Goal: Task Accomplishment & Management: Manage account settings

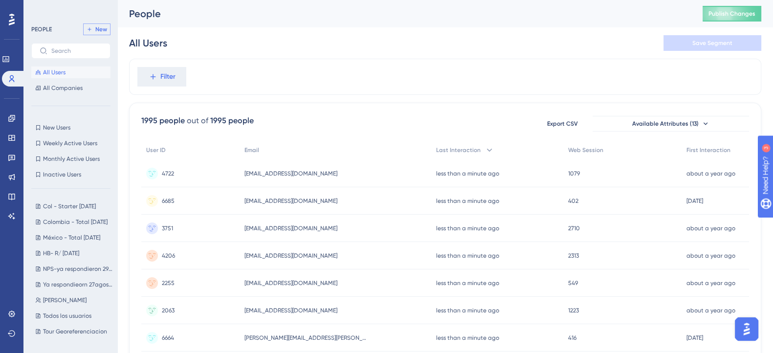
click at [98, 32] on span "New" at bounding box center [101, 29] width 12 height 8
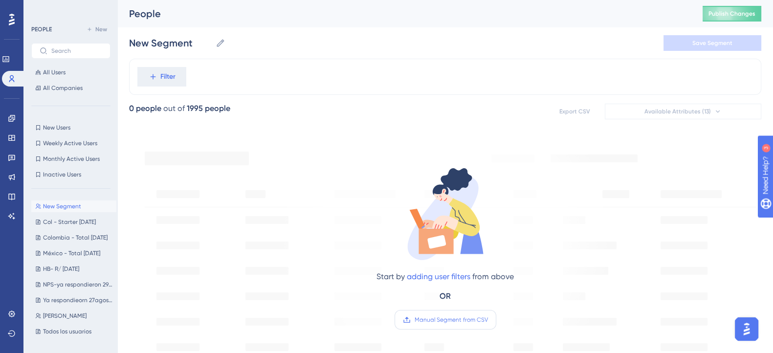
click at [442, 321] on span "Manual Segment from CSV" at bounding box center [450, 320] width 73 height 8
click at [488, 320] on input "Manual Segment from CSV" at bounding box center [488, 320] width 0 height 0
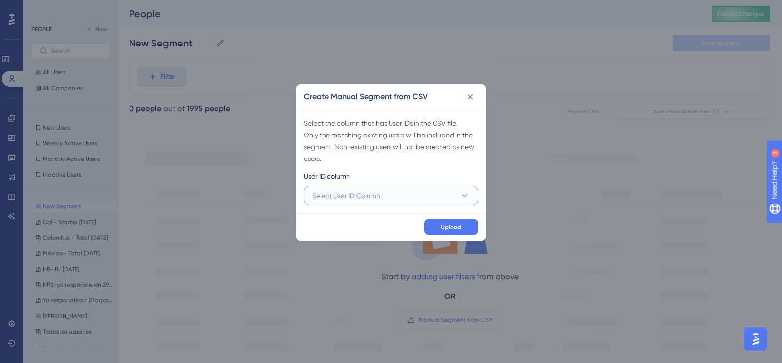
click at [409, 196] on button "Select User ID Column" at bounding box center [391, 196] width 174 height 20
click at [357, 230] on span "A - orbita_user" at bounding box center [341, 225] width 46 height 12
click at [442, 228] on span "Upload" at bounding box center [451, 227] width 21 height 8
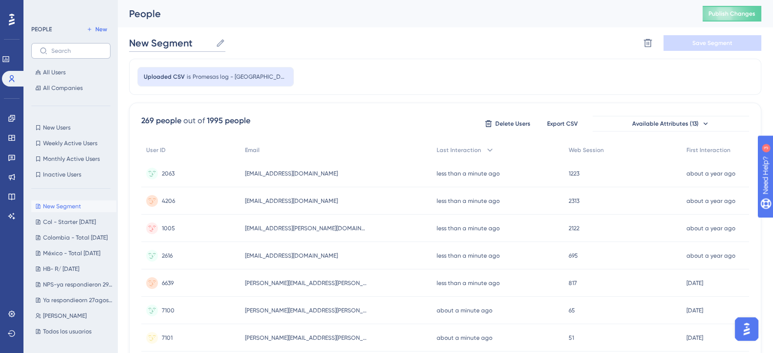
drag, startPoint x: 193, startPoint y: 48, endPoint x: 85, endPoint y: 44, distance: 108.6
click at [177, 41] on input "Col - Top" at bounding box center [159, 43] width 61 height 14
click at [402, 72] on div "Uploaded CSV is Promesas log - Colombia-Top" at bounding box center [445, 77] width 632 height 36
click at [679, 51] on div "Col - Top 01/10/2025 Col - Top 01/10/2025 Delete Segment Save Segment" at bounding box center [445, 42] width 632 height 31
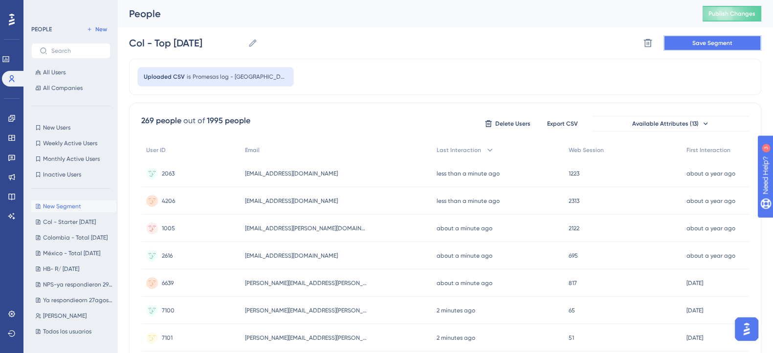
click at [686, 43] on button "Save Segment" at bounding box center [712, 43] width 98 height 16
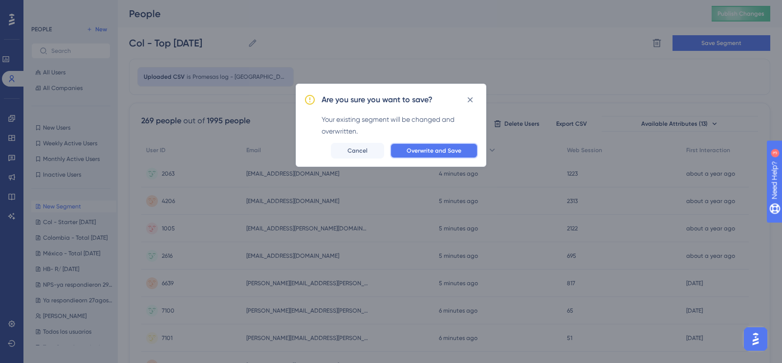
click at [463, 150] on button "Overwrite and Save" at bounding box center [434, 151] width 88 height 16
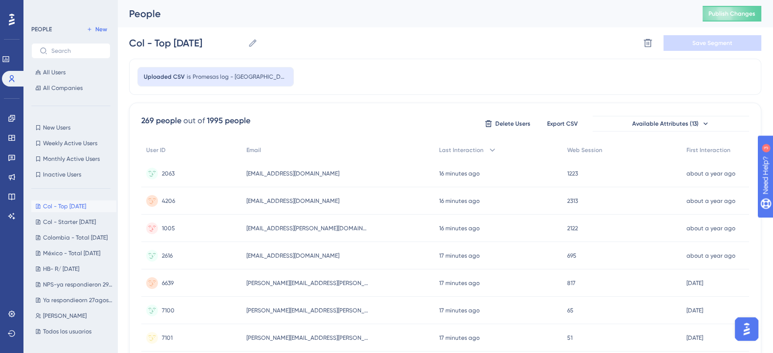
click at [405, 78] on div "Uploaded CSV is Promesas log - Colombia-Top" at bounding box center [445, 77] width 632 height 36
click at [92, 28] on button "New" at bounding box center [96, 29] width 27 height 12
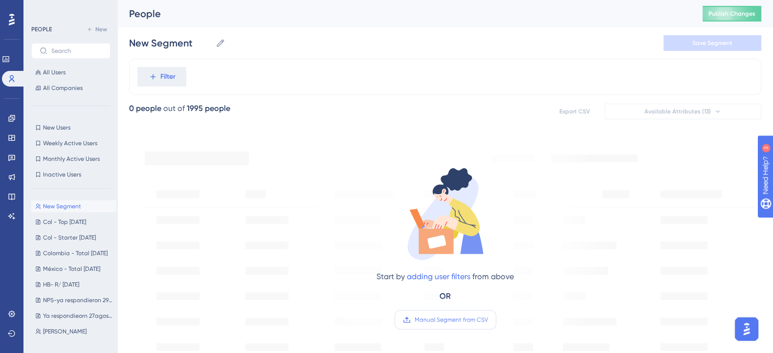
click at [452, 321] on span "Manual Segment from CSV" at bounding box center [450, 320] width 73 height 8
click at [488, 320] on input "Manual Segment from CSV" at bounding box center [488, 320] width 0 height 0
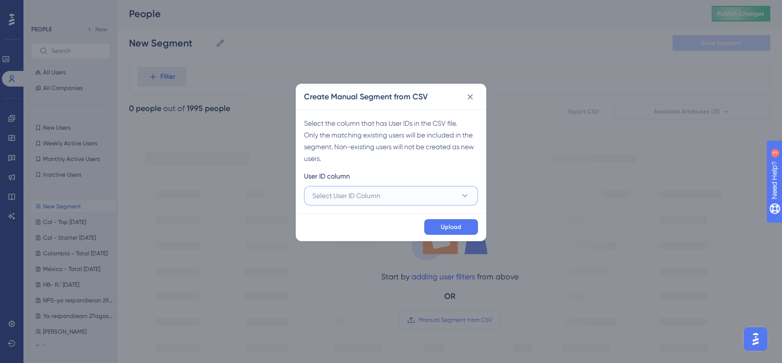
click at [472, 189] on button "Select User ID Column" at bounding box center [391, 196] width 174 height 20
click at [386, 223] on div "A - orbita_user A - orbita_user" at bounding box center [391, 226] width 146 height 20
click at [450, 224] on span "Upload" at bounding box center [451, 227] width 21 height 8
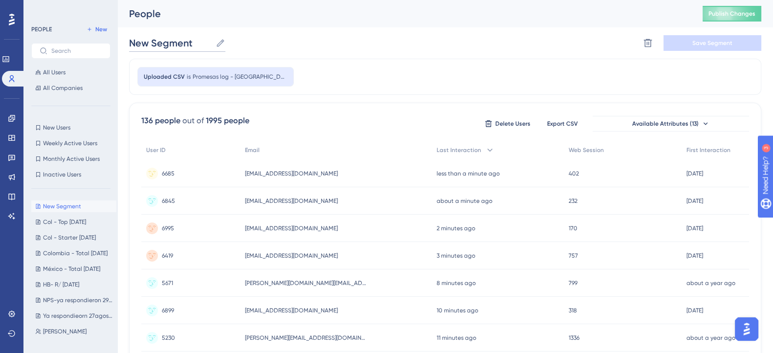
drag, startPoint x: 206, startPoint y: 43, endPoint x: 125, endPoint y: 56, distance: 82.2
type input "c"
click at [182, 45] on input "COL - PLUS 1/10/2025" at bounding box center [188, 43] width 119 height 14
click at [183, 45] on input "COL - PLUS 1/10/2025" at bounding box center [188, 43] width 119 height 14
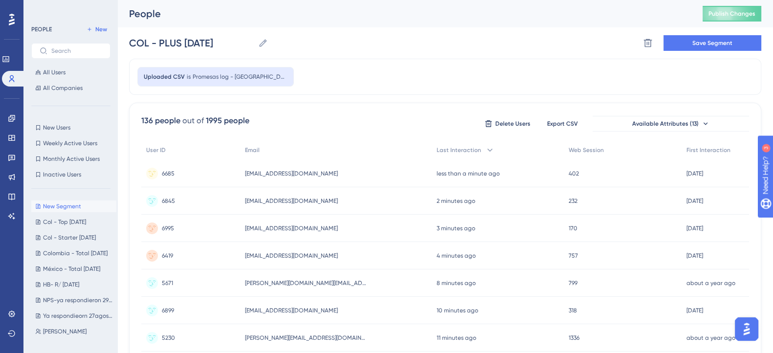
click at [340, 44] on div "COL - PLUS 01/10/2025 COL - PLUS 01/10/2025 Delete Segment Save Segment" at bounding box center [445, 42] width 632 height 31
click at [696, 47] on button "Save Segment" at bounding box center [712, 43] width 98 height 16
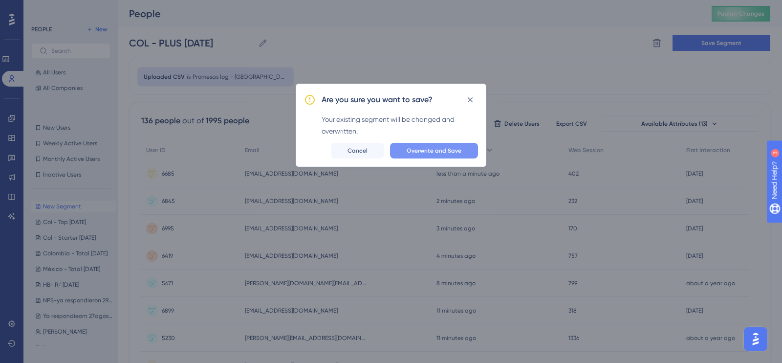
click at [415, 151] on span "Overwrite and Save" at bounding box center [434, 151] width 55 height 8
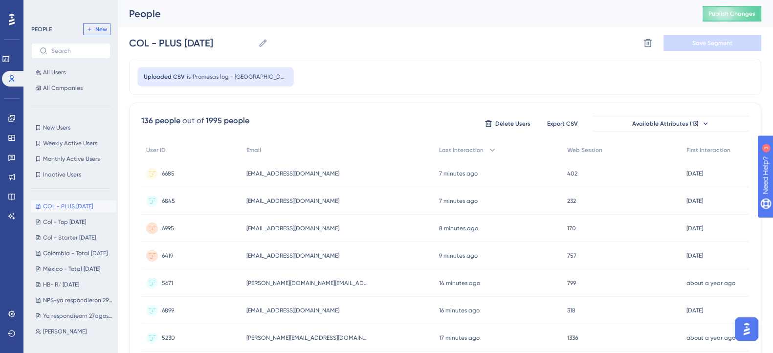
click at [100, 28] on span "New" at bounding box center [101, 29] width 12 height 8
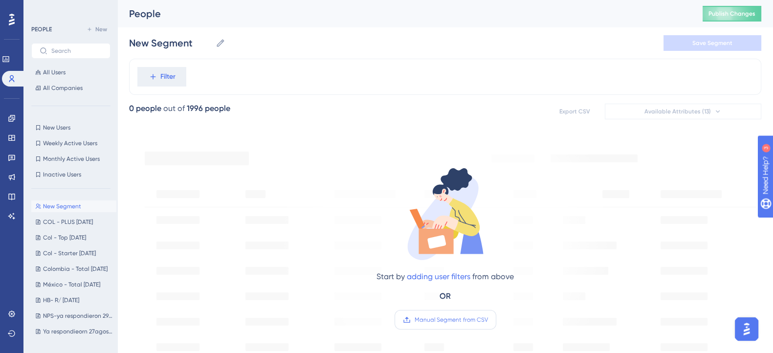
click at [431, 318] on span "Manual Segment from CSV" at bounding box center [450, 320] width 73 height 8
click at [488, 320] on input "Manual Segment from CSV" at bounding box center [488, 320] width 0 height 0
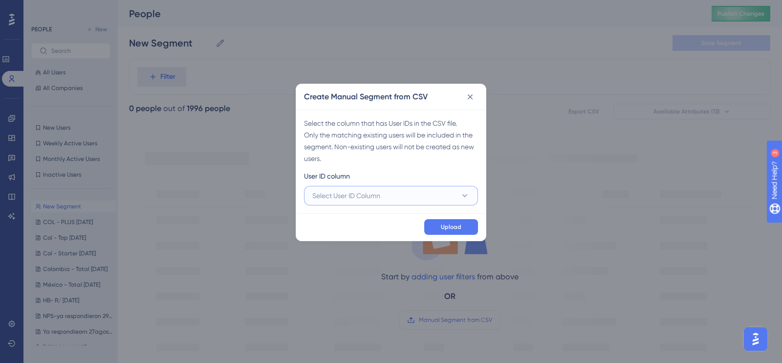
click at [428, 195] on button "Select User ID Column" at bounding box center [391, 196] width 174 height 20
click at [325, 224] on span "A - orbita_user" at bounding box center [341, 225] width 46 height 12
click at [443, 230] on span "Upload" at bounding box center [451, 227] width 21 height 8
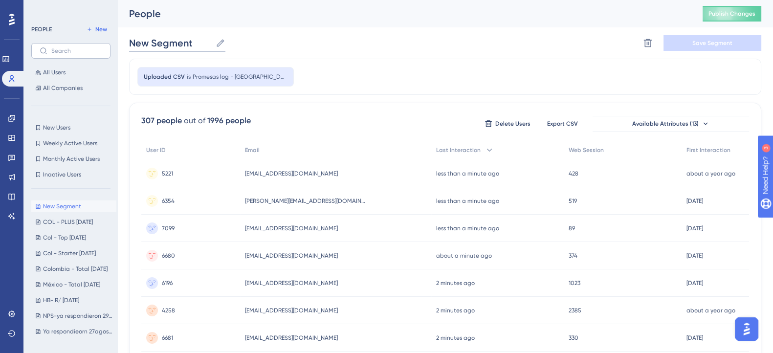
drag, startPoint x: 202, startPoint y: 45, endPoint x: 102, endPoint y: 46, distance: 99.7
type input "c"
type input "COL - ENTERPRISE [DATE]"
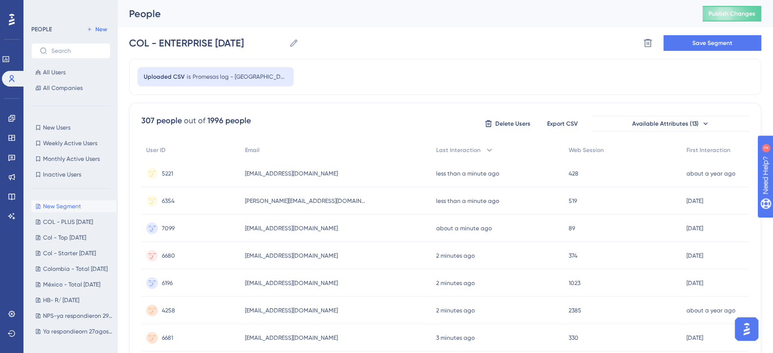
click at [337, 69] on div "Uploaded CSV is Promesas log - Colombia-Enterprise" at bounding box center [445, 77] width 632 height 36
click at [707, 48] on button "Save Segment" at bounding box center [712, 43] width 98 height 16
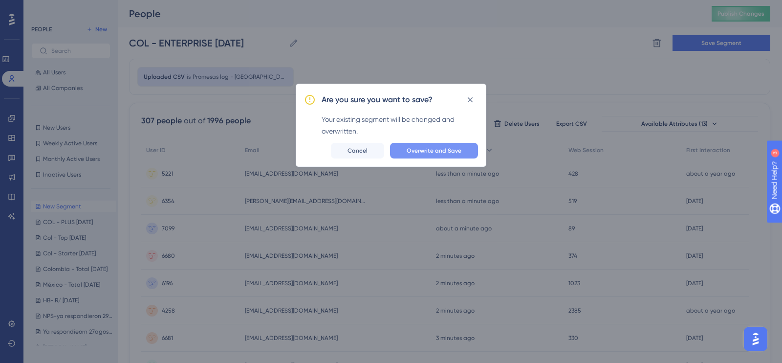
click at [440, 156] on button "Overwrite and Save" at bounding box center [434, 151] width 88 height 16
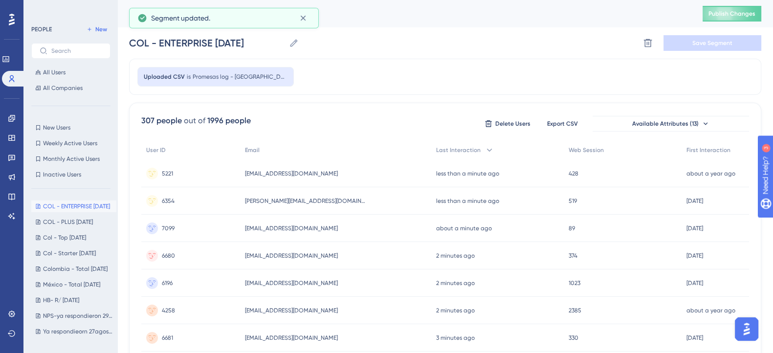
click at [335, 68] on div "Uploaded CSV is Promesas log - Colombia-Enterprise" at bounding box center [445, 77] width 632 height 36
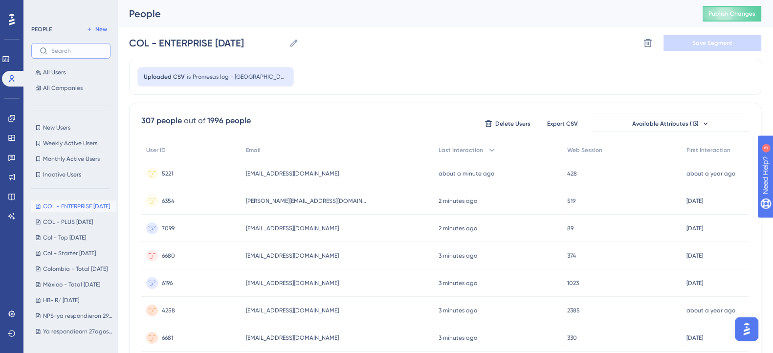
click at [71, 50] on input "text" at bounding box center [76, 50] width 51 height 7
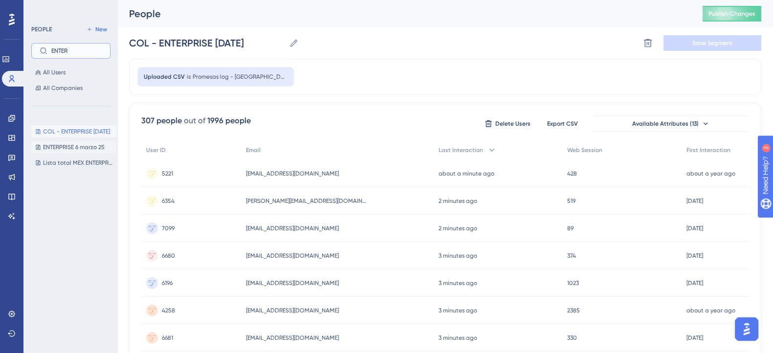
type input "ENTER"
click at [93, 146] on span "ENTERPRISE 6 marzo 25" at bounding box center [74, 147] width 62 height 8
type input "ENTERPRISE 6 marzo 25"
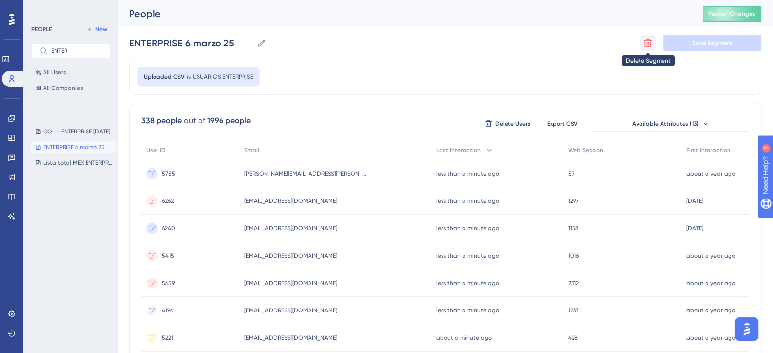
click at [642, 42] on button at bounding box center [648, 43] width 16 height 16
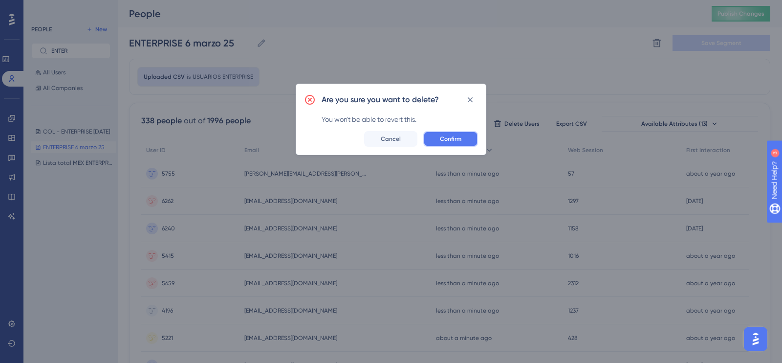
click at [443, 141] on span "Confirm" at bounding box center [451, 139] width 22 height 8
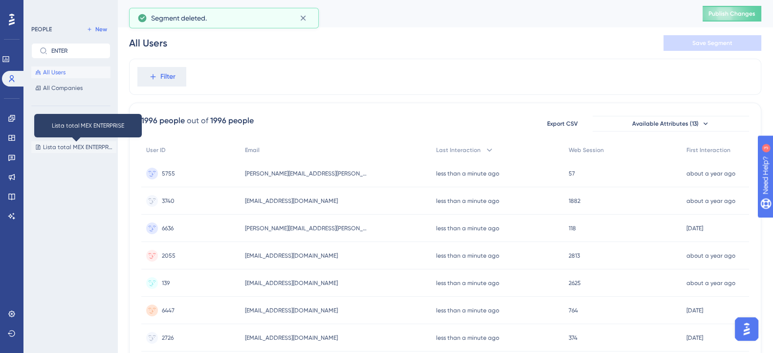
click at [87, 148] on span "Lista total MEX ENTERPRISE" at bounding box center [77, 147] width 69 height 8
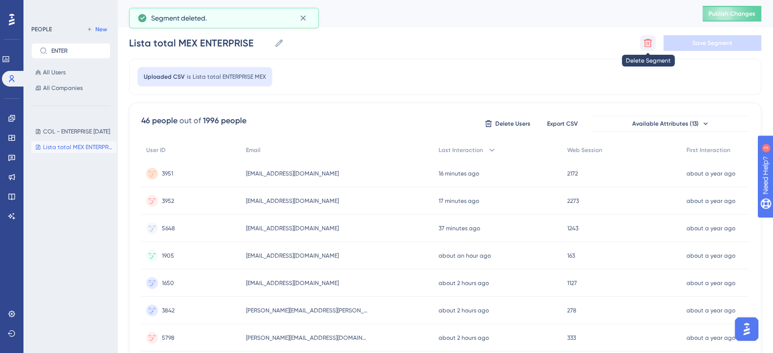
click at [640, 42] on button at bounding box center [648, 43] width 16 height 16
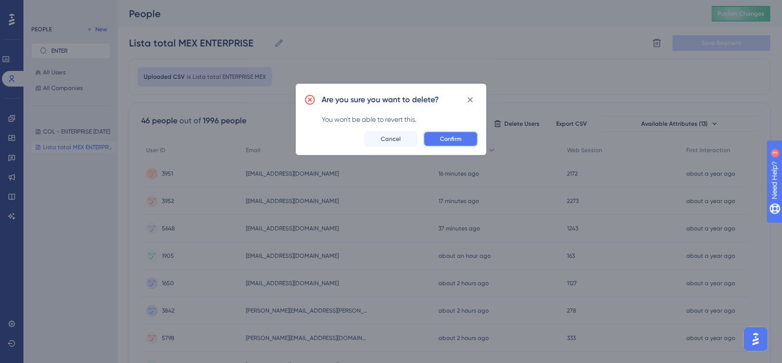
click at [447, 141] on span "Confirm" at bounding box center [451, 139] width 22 height 8
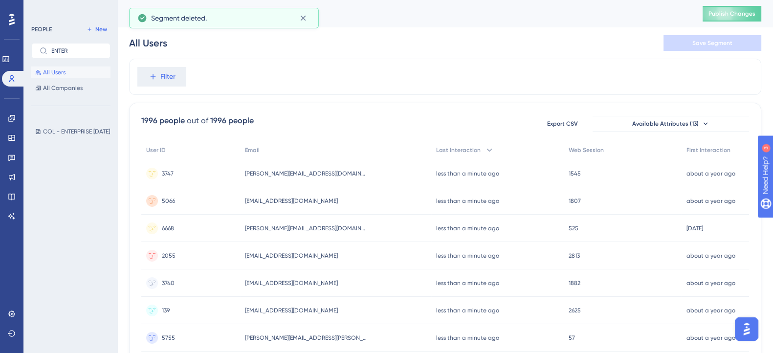
click at [68, 192] on div "COL - ENTERPRISE 01/10/2025 COL - ENTERPRISE 01/10/2025" at bounding box center [73, 191] width 85 height 139
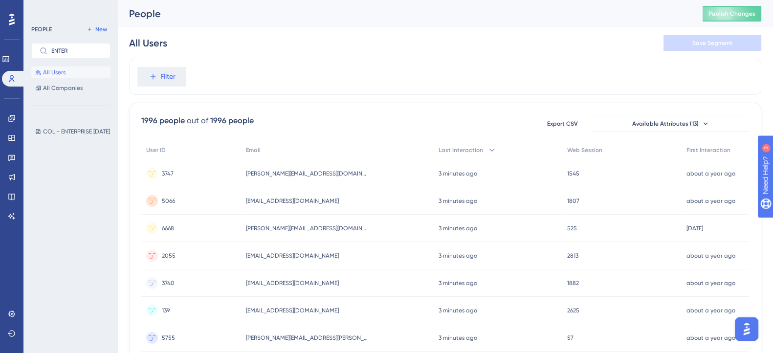
click at [275, 62] on div "Filter" at bounding box center [445, 77] width 632 height 36
click at [97, 25] on span "New" at bounding box center [101, 29] width 12 height 8
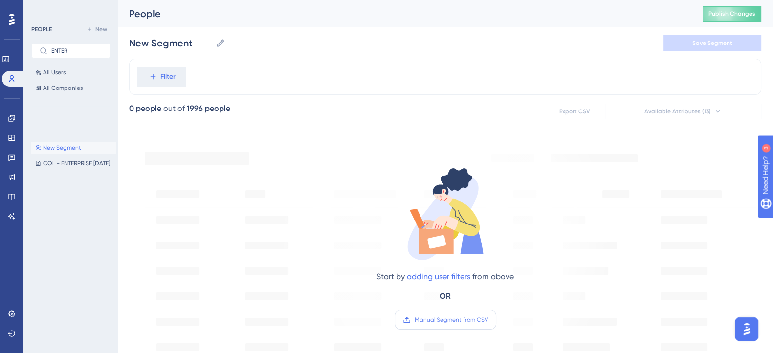
click at [433, 316] on span "Manual Segment from CSV" at bounding box center [450, 320] width 73 height 8
click at [488, 320] on input "Manual Segment from CSV" at bounding box center [488, 320] width 0 height 0
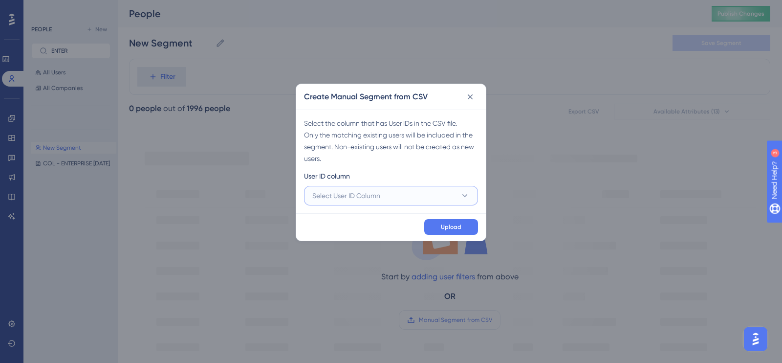
click at [441, 196] on button "Select User ID Column" at bounding box center [391, 196] width 174 height 20
click at [358, 220] on span "A - orbita_user" at bounding box center [341, 225] width 46 height 12
click at [436, 221] on button "Upload" at bounding box center [451, 227] width 54 height 16
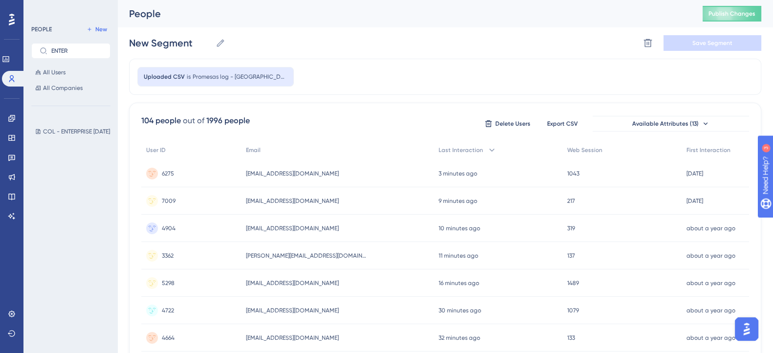
click at [221, 43] on icon at bounding box center [221, 43] width 10 height 10
click at [212, 43] on input "New Segment" at bounding box center [170, 43] width 83 height 14
drag, startPoint x: 199, startPoint y: 43, endPoint x: 91, endPoint y: 39, distance: 108.1
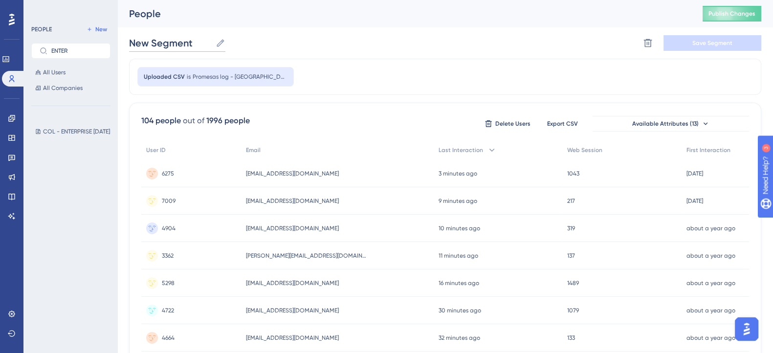
type input "m"
type input "MEX - STARTER [DATE]"
click at [735, 42] on button "Save Segment" at bounding box center [712, 43] width 98 height 16
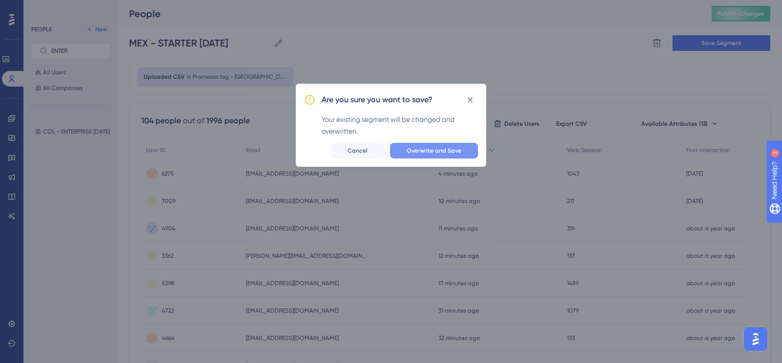
click at [461, 149] on span "Overwrite and Save" at bounding box center [434, 151] width 55 height 8
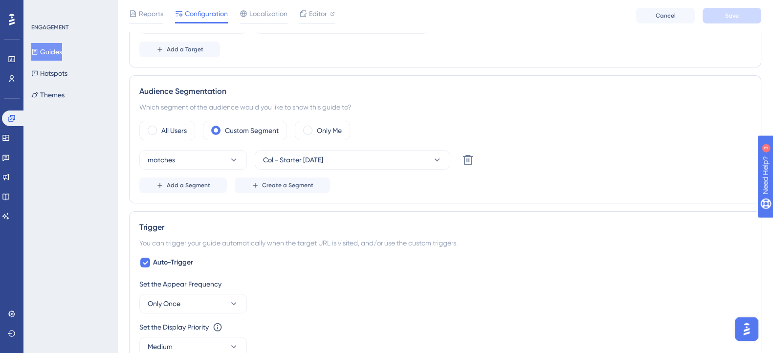
scroll to position [276, 0]
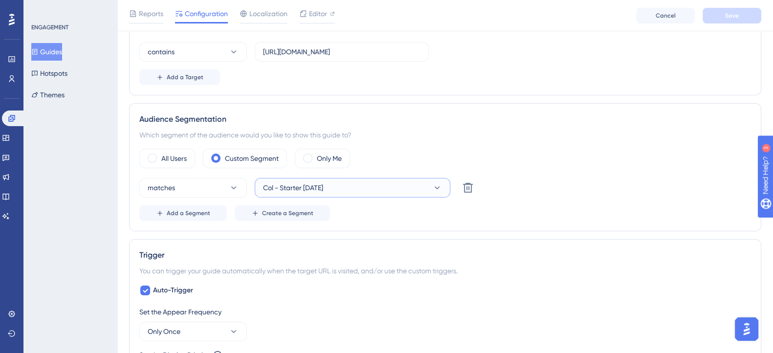
click at [359, 182] on button "Col - Starter [DATE]" at bounding box center [352, 188] width 195 height 20
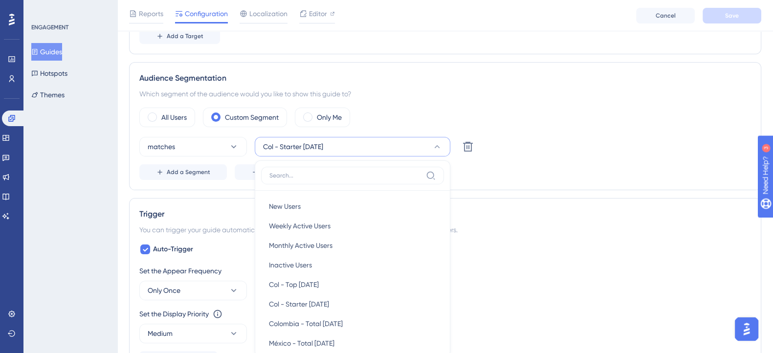
scroll to position [390, 0]
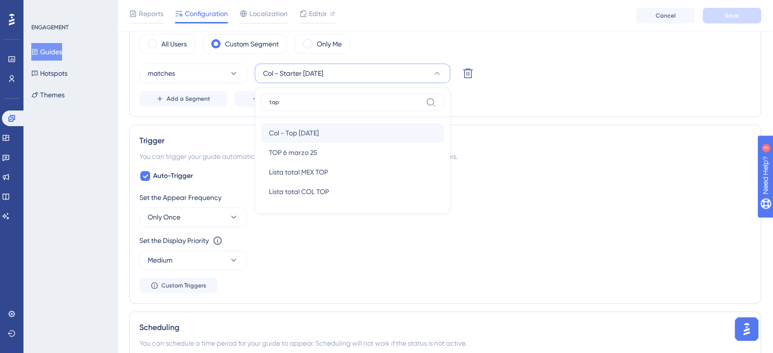
type input "top"
click at [319, 132] on span "Col - Top 01/10/2025" at bounding box center [294, 133] width 50 height 12
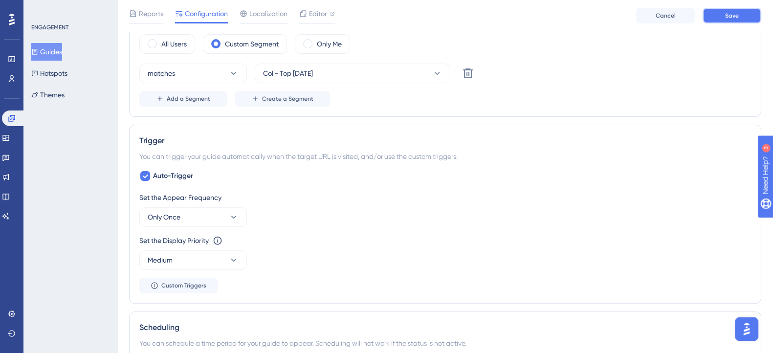
click at [739, 21] on button "Save" at bounding box center [731, 16] width 59 height 16
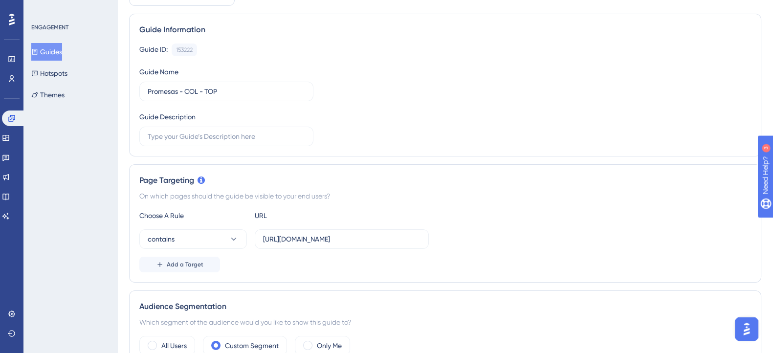
scroll to position [0, 0]
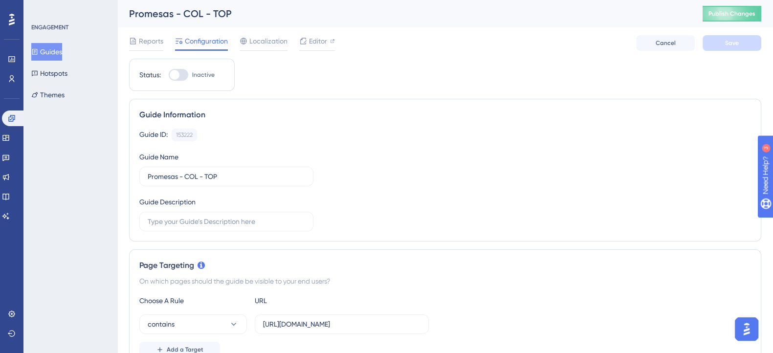
click at [62, 53] on button "Guides" at bounding box center [46, 52] width 31 height 18
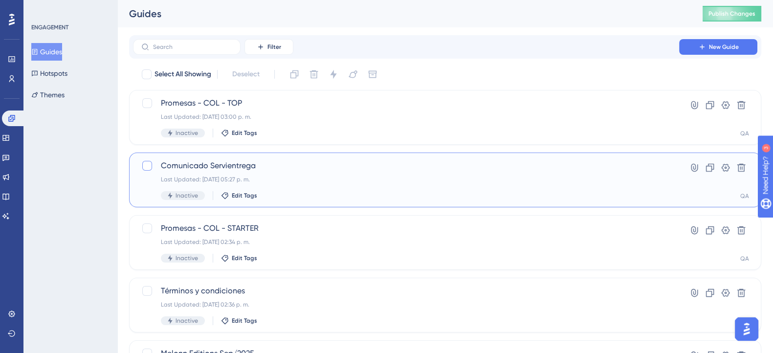
click at [149, 167] on div at bounding box center [147, 166] width 10 height 10
checkbox input "true"
click at [311, 75] on icon at bounding box center [314, 74] width 10 height 10
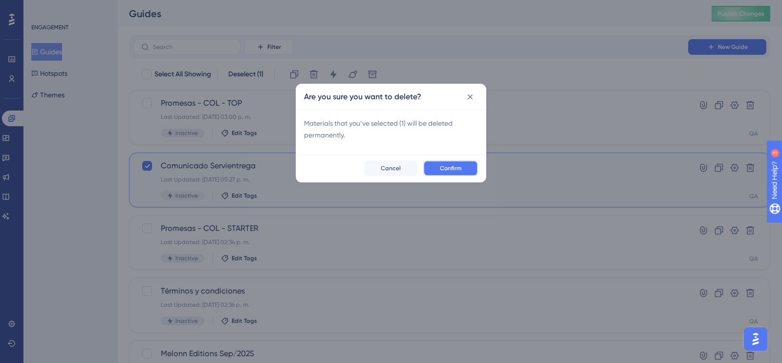
click at [438, 170] on button "Confirm" at bounding box center [450, 168] width 55 height 16
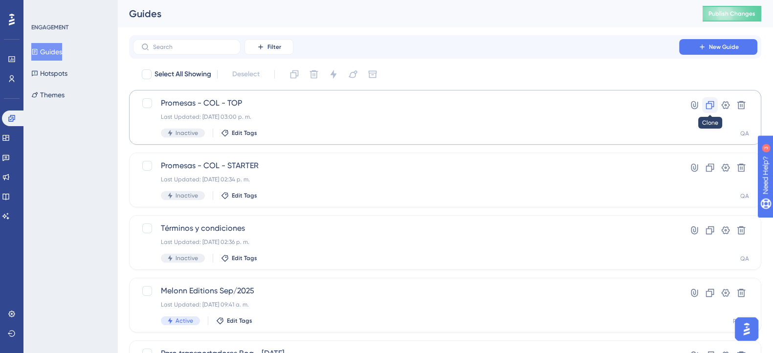
click at [715, 108] on button at bounding box center [710, 105] width 16 height 16
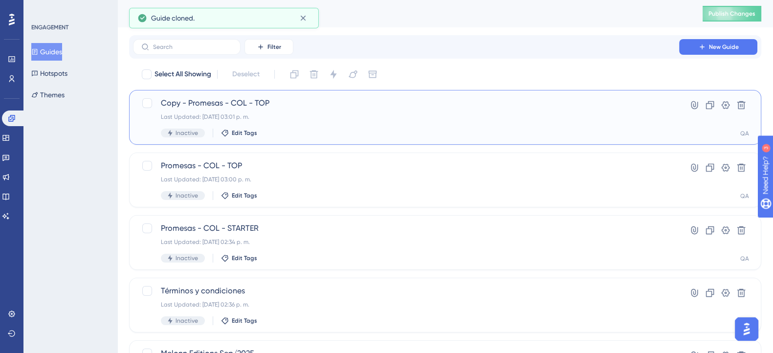
click at [263, 104] on span "Copy - Promesas - COL - TOP" at bounding box center [406, 103] width 490 height 12
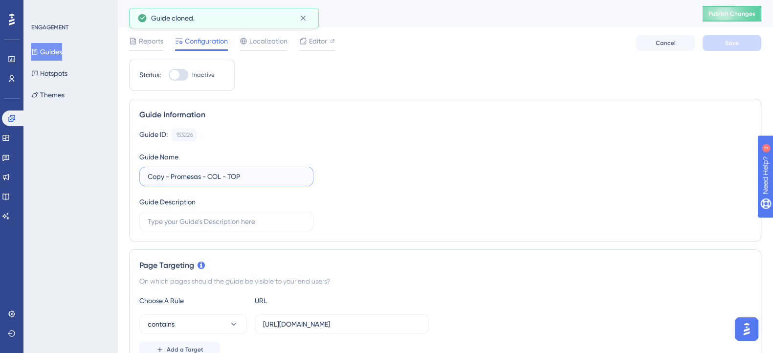
click at [170, 174] on input "Copy - Promesas - COL - TOP" at bounding box center [226, 176] width 157 height 11
drag, startPoint x: 170, startPoint y: 174, endPoint x: 135, endPoint y: 174, distance: 34.2
click at [135, 174] on div "Guide Information Guide ID: 153226 Copy Guide Name Copy - Promesas - COL - TOP …" at bounding box center [445, 170] width 632 height 143
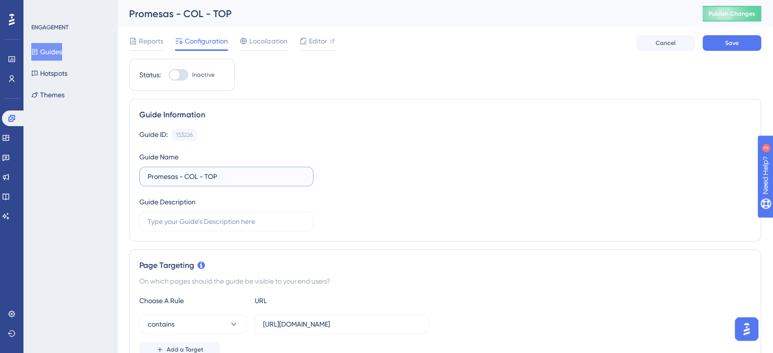
drag, startPoint x: 234, startPoint y: 177, endPoint x: 206, endPoint y: 184, distance: 29.2
click at [206, 184] on label "Promesas - COL - TOP" at bounding box center [226, 177] width 174 height 20
type input "Promesas - COL - PLUS"
click at [360, 175] on div "Guide ID: 153226 Copy Guide Name Promesas - COL - PLUS Guide Description" at bounding box center [444, 180] width 611 height 103
click at [748, 47] on button "Save" at bounding box center [731, 43] width 59 height 16
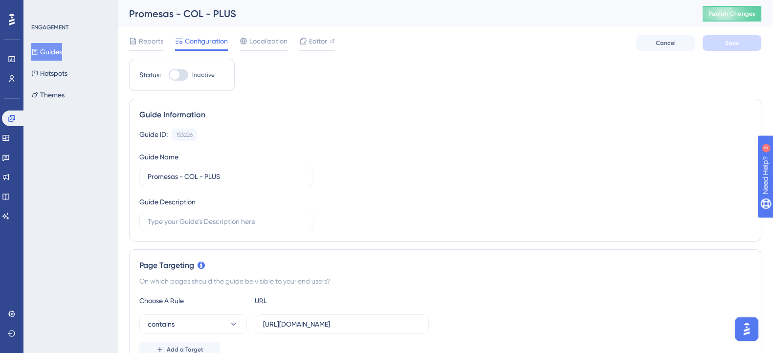
click at [93, 125] on div "ENGAGEMENT Guides Hotspots Themes" at bounding box center [70, 176] width 94 height 353
click at [60, 53] on button "Guides" at bounding box center [46, 52] width 31 height 18
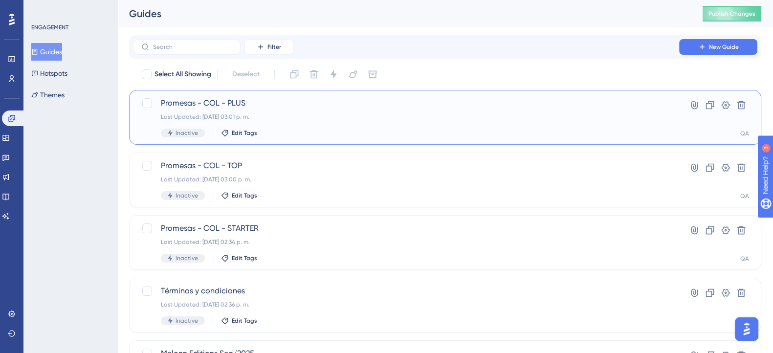
click at [296, 112] on div "Promesas - COL - PLUS Last Updated: 01 oct 2025 03:01 p. m. Inactive Edit Tags" at bounding box center [406, 117] width 490 height 40
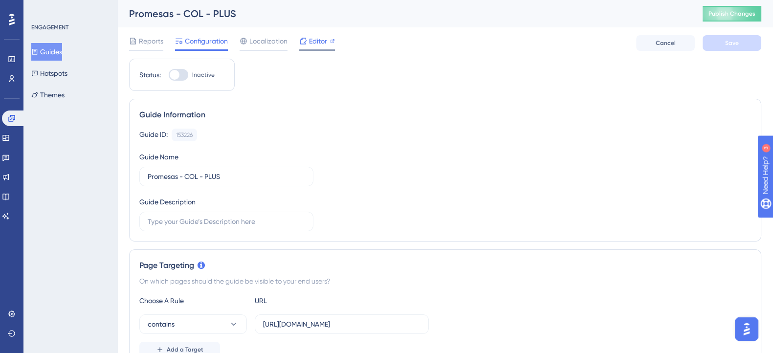
click at [319, 41] on span "Editor" at bounding box center [318, 41] width 18 height 12
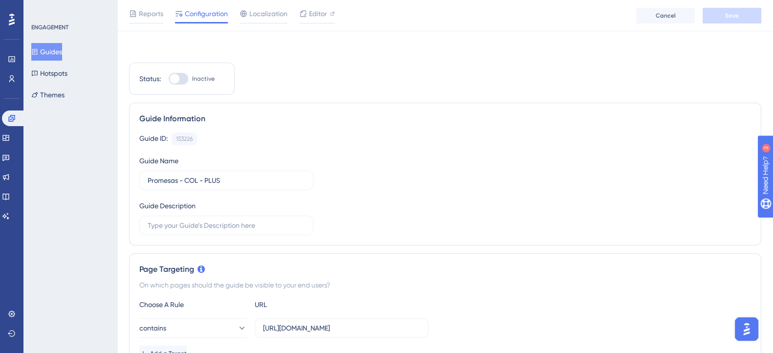
scroll to position [183, 0]
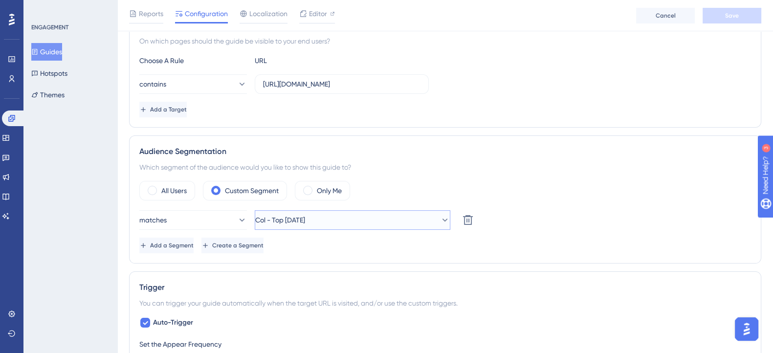
click at [371, 221] on button "Col - Top [DATE]" at bounding box center [352, 220] width 195 height 20
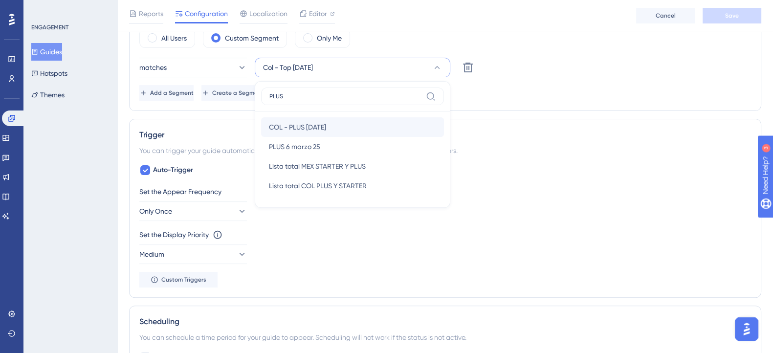
type input "PLUS"
click at [326, 124] on span "COL - PLUS 01/10/2025" at bounding box center [297, 127] width 57 height 12
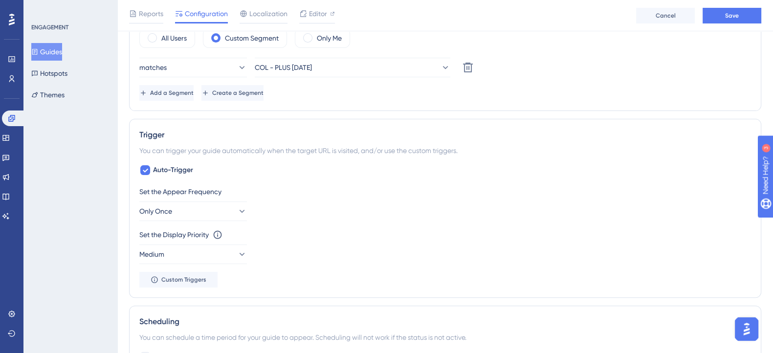
click at [580, 205] on div "Set the Appear Frequency Only Once" at bounding box center [444, 203] width 611 height 35
click at [715, 14] on button "Save" at bounding box center [731, 16] width 59 height 16
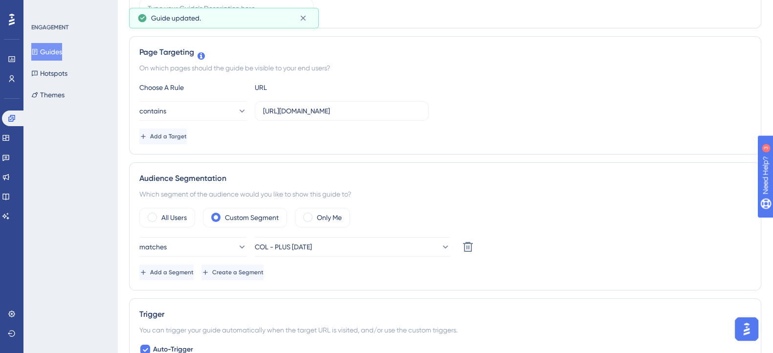
scroll to position [0, 0]
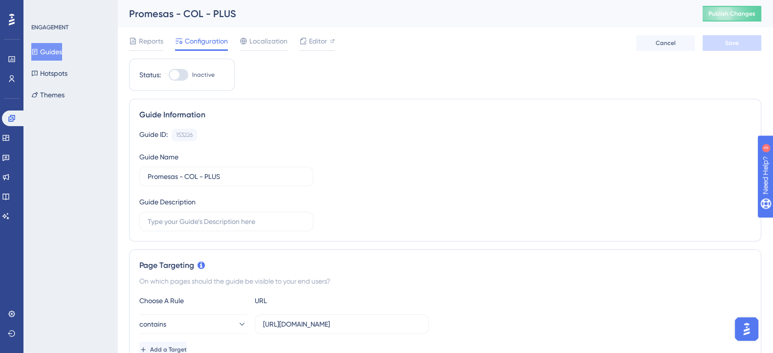
click at [38, 55] on icon at bounding box center [34, 51] width 7 height 7
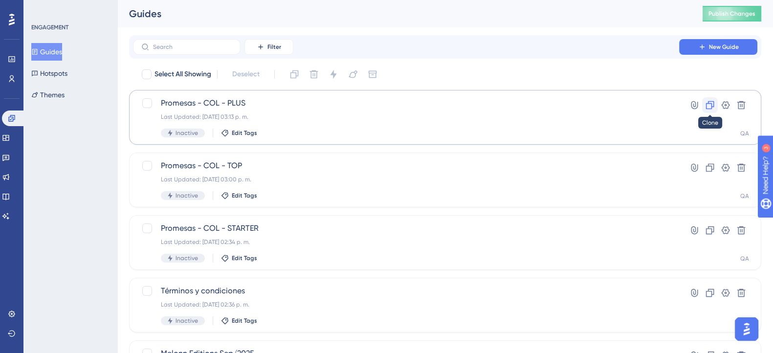
click at [715, 107] on button at bounding box center [710, 105] width 16 height 16
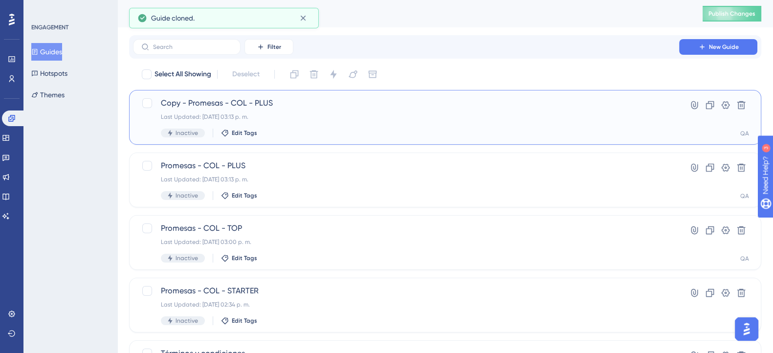
click at [248, 99] on span "Copy - Promesas - COL - PLUS" at bounding box center [406, 103] width 490 height 12
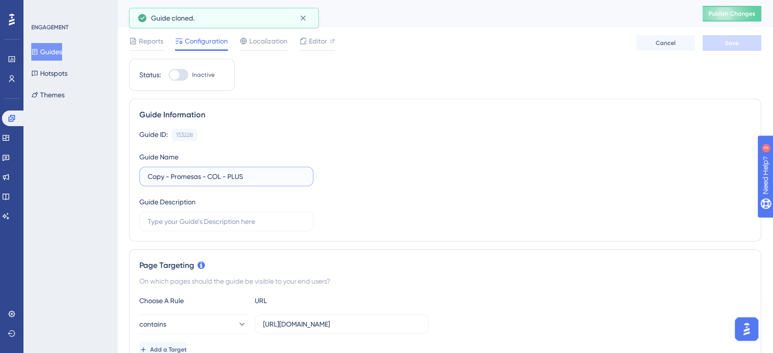
drag, startPoint x: 171, startPoint y: 174, endPoint x: 65, endPoint y: 179, distance: 106.1
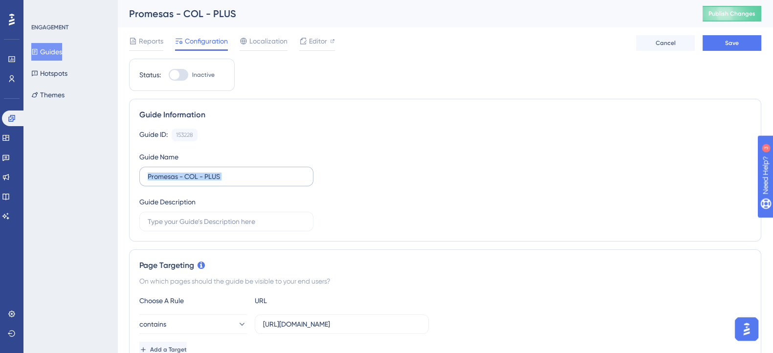
drag, startPoint x: 227, startPoint y: 182, endPoint x: 210, endPoint y: 183, distance: 17.1
click at [210, 184] on label "Promesas - COL - PLUS" at bounding box center [226, 177] width 174 height 20
click at [213, 180] on input "Promesas - COL - PLUS" at bounding box center [226, 176] width 157 height 11
drag, startPoint x: 222, startPoint y: 178, endPoint x: 205, endPoint y: 181, distance: 17.4
click at [205, 181] on input "Promesas - COL - PLUS" at bounding box center [226, 176] width 157 height 11
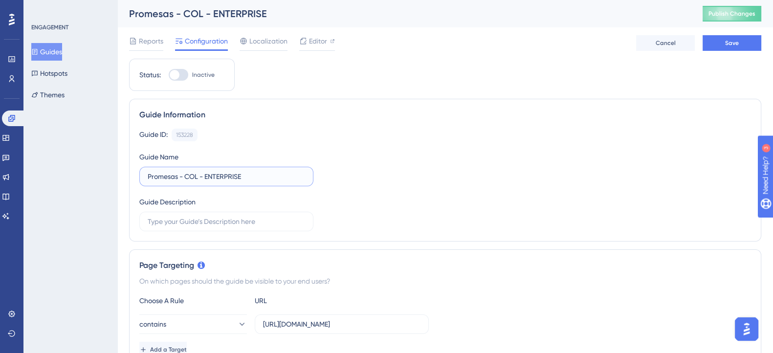
type input "Promesas - COL - ENTERPRISE"
click at [468, 192] on div "Guide ID: 153228 Copy Guide Name Promesas - COL - ENTERPRISE Guide Description" at bounding box center [444, 180] width 611 height 103
click at [746, 40] on button "Save" at bounding box center [731, 43] width 59 height 16
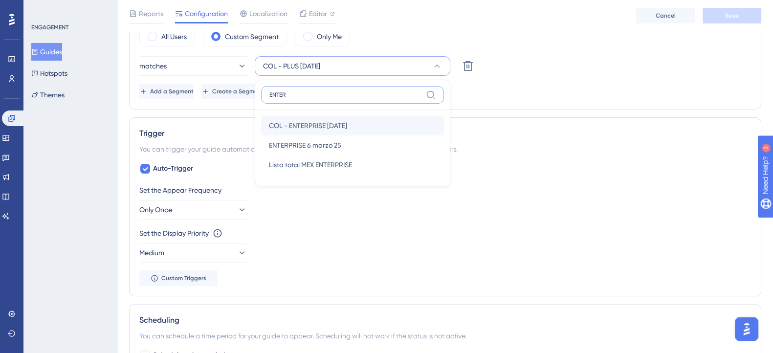
type input "ENTER"
click at [344, 125] on span "COL - ENTERPRISE 01/10/2025" at bounding box center [308, 126] width 78 height 12
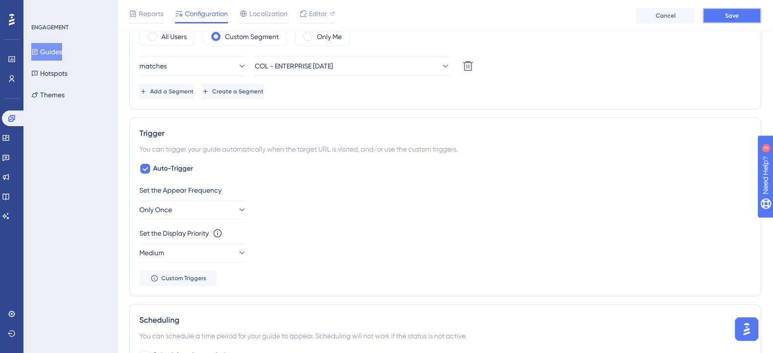
click at [719, 21] on button "Save" at bounding box center [731, 16] width 59 height 16
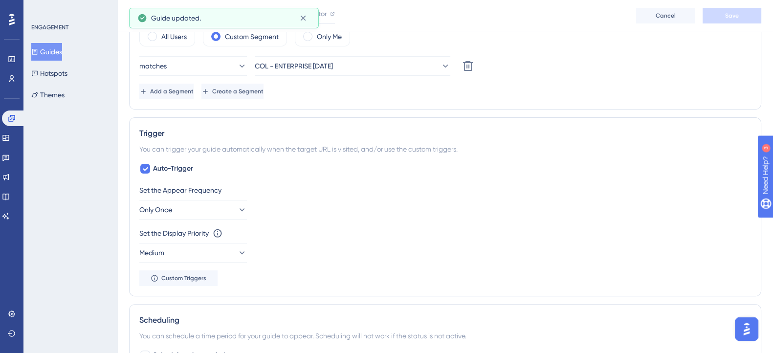
click at [567, 87] on div "Add a Segment Create a Segment" at bounding box center [444, 92] width 611 height 16
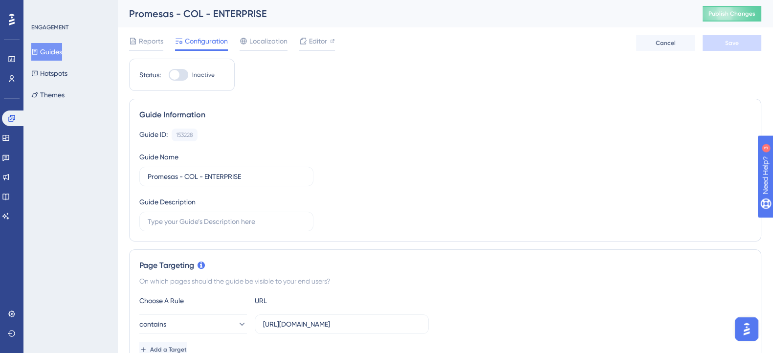
click at [318, 14] on div "Promesas - COL - ENTERPRISE" at bounding box center [403, 14] width 549 height 14
click at [315, 38] on span "Editor" at bounding box center [318, 41] width 18 height 12
click at [60, 55] on button "Guides" at bounding box center [46, 52] width 31 height 18
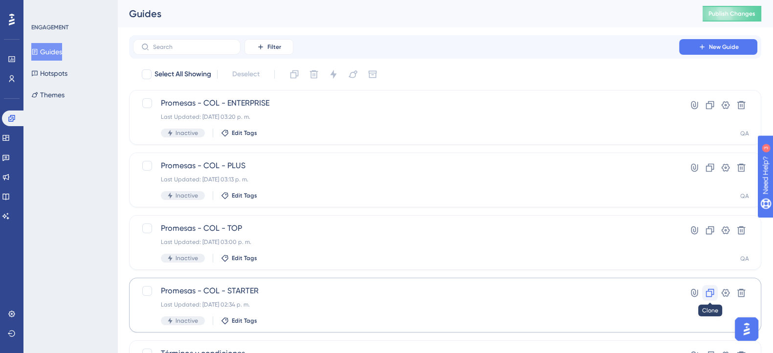
click at [709, 293] on icon at bounding box center [710, 293] width 10 height 10
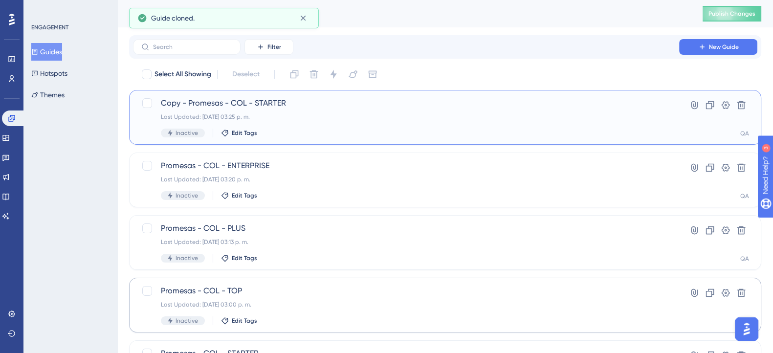
click at [254, 101] on span "Copy - Promesas - COL - STARTER" at bounding box center [406, 103] width 490 height 12
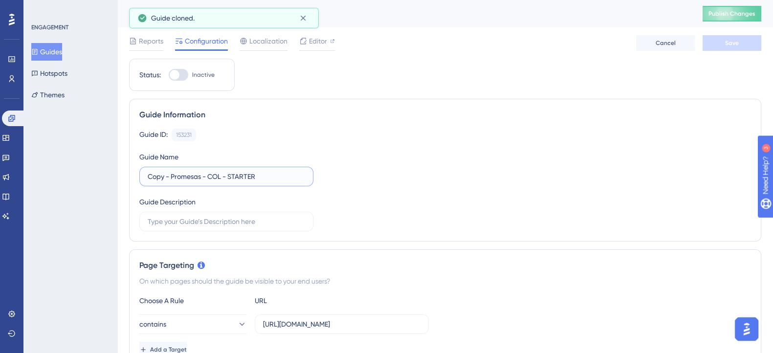
click at [256, 173] on input "Copy - Promesas - COL - STARTER" at bounding box center [226, 176] width 157 height 11
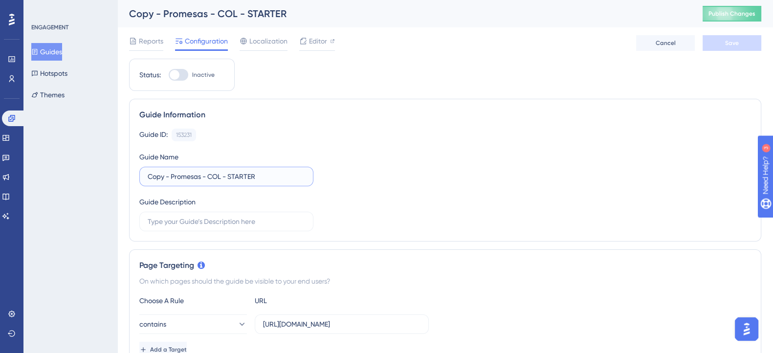
drag, startPoint x: 172, startPoint y: 177, endPoint x: 92, endPoint y: 176, distance: 79.7
drag, startPoint x: 196, startPoint y: 177, endPoint x: 186, endPoint y: 177, distance: 10.3
click at [186, 177] on input "Promesas - COL - STARTER" at bounding box center [226, 176] width 157 height 11
drag, startPoint x: 197, startPoint y: 177, endPoint x: 186, endPoint y: 176, distance: 11.3
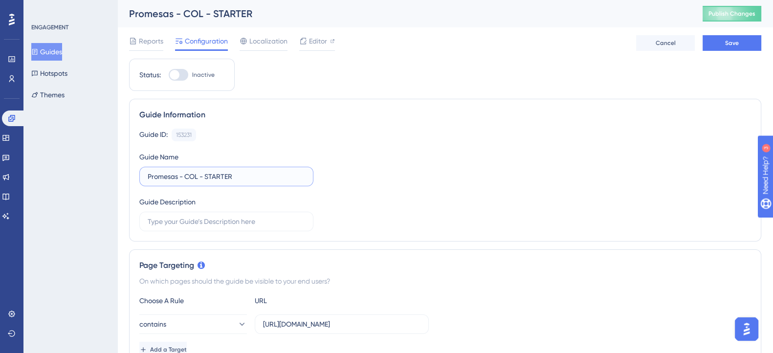
click at [186, 176] on input "Promesas - COL - STARTER" at bounding box center [226, 176] width 157 height 11
type input "Promesas - MEX - STARTER"
click at [483, 173] on div "Guide ID: 153231 Copy Guide Name Promesas - MEX - STARTER Guide Description" at bounding box center [444, 180] width 611 height 103
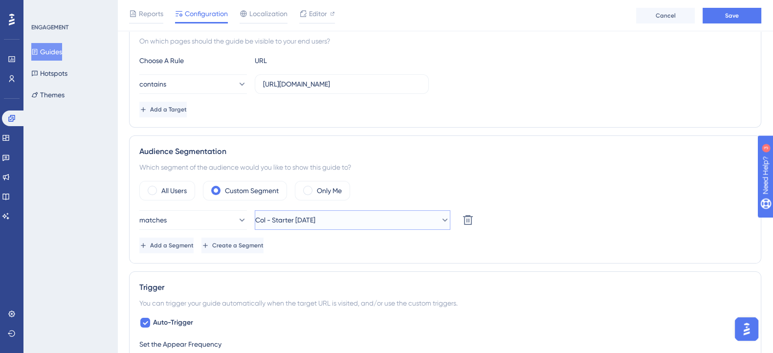
click at [315, 223] on span "Col - Starter 01/10/2025" at bounding box center [285, 220] width 60 height 12
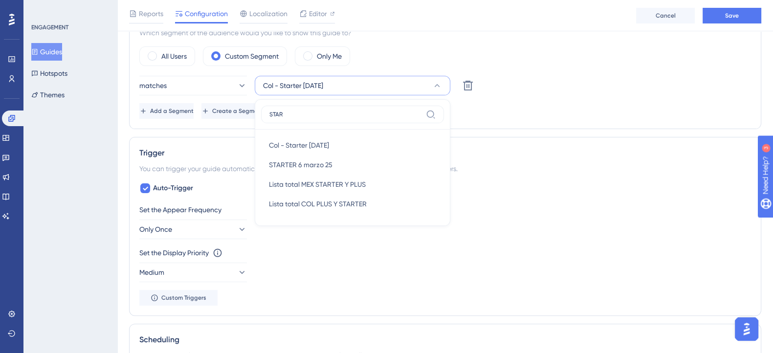
drag, startPoint x: 303, startPoint y: 111, endPoint x: 261, endPoint y: 111, distance: 41.5
click at [261, 111] on label "STAR" at bounding box center [352, 115] width 183 height 18
type input "STAR"
click at [474, 119] on div "Audience Segmentation Which segment of the audience would you like to show this…" at bounding box center [445, 65] width 632 height 128
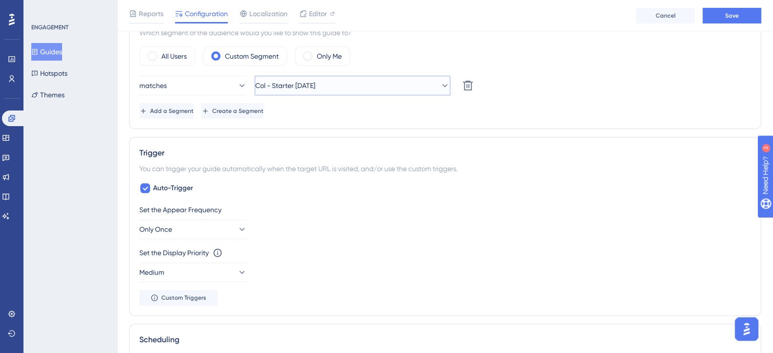
click at [342, 82] on button "Col - Starter 01/10/2025" at bounding box center [352, 86] width 195 height 20
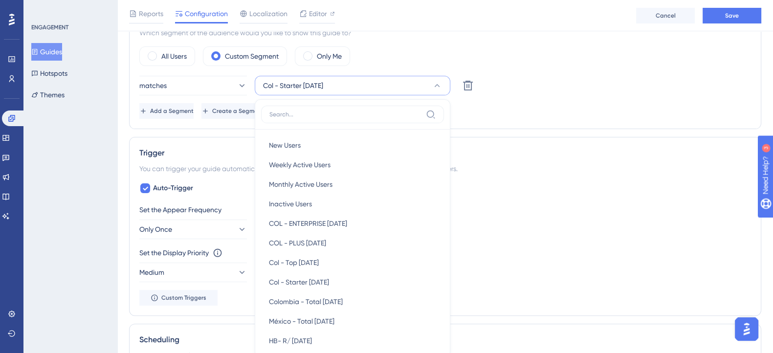
scroll to position [419, 0]
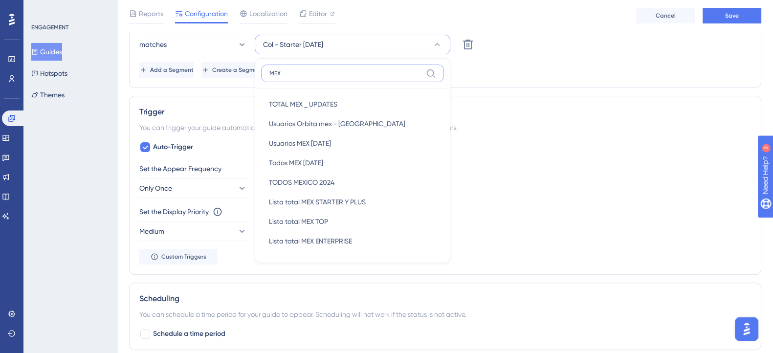
type input "MEX"
click at [484, 88] on div "Status: Inactive Guide Information Guide ID: 153231 Copy Guide Name Promesas - …" at bounding box center [445, 143] width 632 height 1000
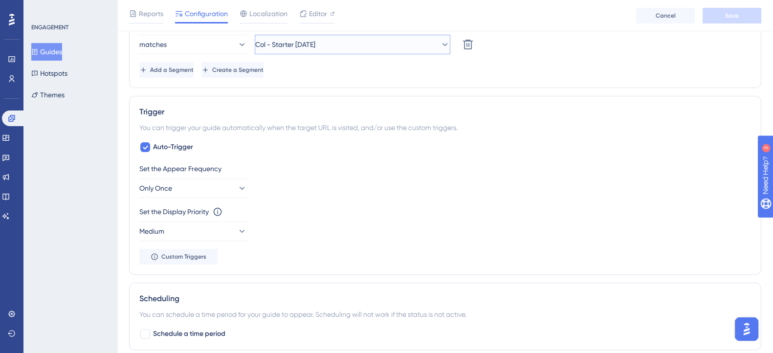
click at [385, 50] on button "Col - Starter [DATE]" at bounding box center [352, 45] width 195 height 20
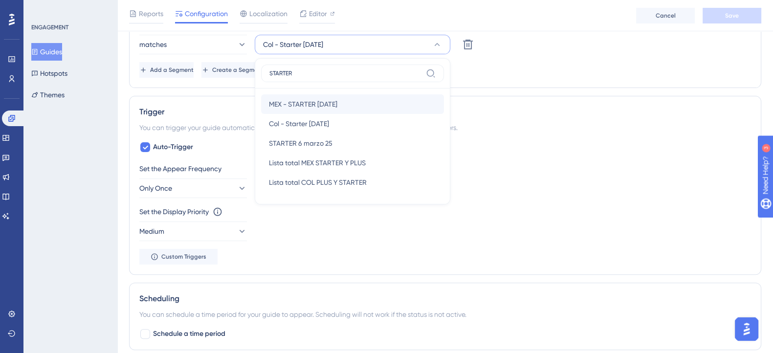
type input "STARTER"
click at [335, 98] on span "MEX - STARTER [DATE]" at bounding box center [303, 104] width 68 height 12
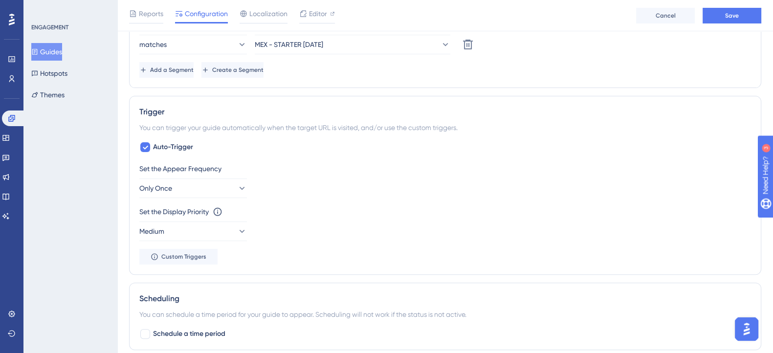
click at [393, 94] on div "Status: Inactive Guide Information Guide ID: 153231 Copy Guide Name Copy - Prom…" at bounding box center [445, 143] width 632 height 1000
click at [743, 20] on button "Save" at bounding box center [731, 16] width 59 height 16
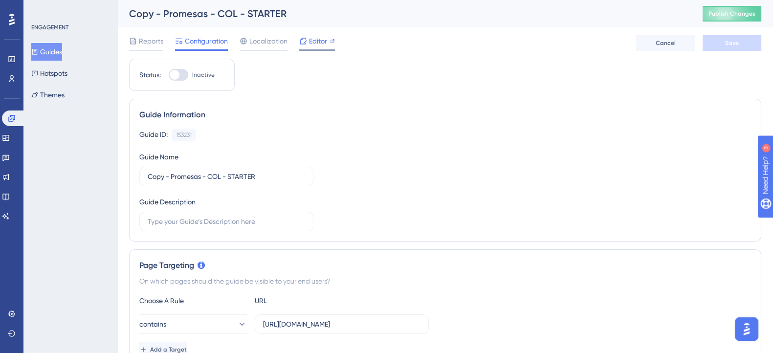
click at [312, 42] on span "Editor" at bounding box center [318, 41] width 18 height 12
click at [312, 43] on span "Editor" at bounding box center [318, 41] width 18 height 12
click at [312, 41] on span "Editor" at bounding box center [318, 41] width 18 height 12
click at [312, 42] on span "Editor" at bounding box center [318, 41] width 18 height 12
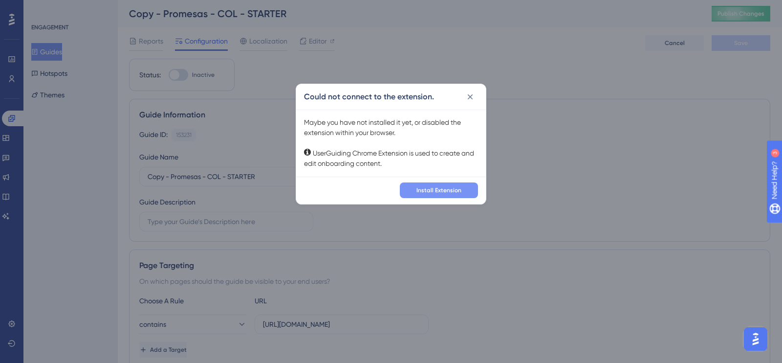
click at [411, 185] on button "Install Extension" at bounding box center [439, 190] width 78 height 16
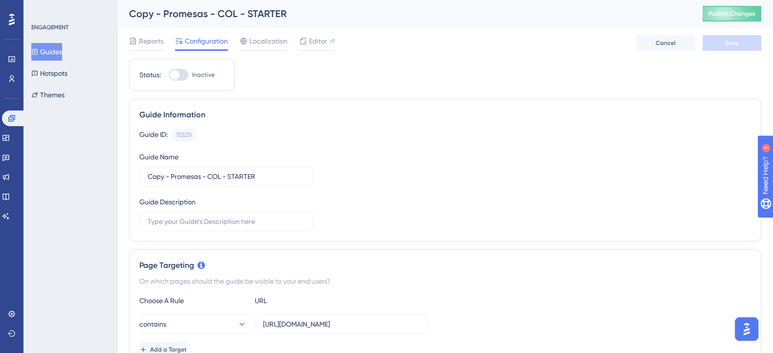
click at [188, 15] on div "Copy - Promesas - COL - STARTER" at bounding box center [403, 14] width 549 height 14
drag, startPoint x: 233, startPoint y: 12, endPoint x: 217, endPoint y: 11, distance: 16.2
click at [217, 11] on div "Copy - Promesas - COL - STARTER" at bounding box center [403, 14] width 549 height 14
drag, startPoint x: 221, startPoint y: 177, endPoint x: 210, endPoint y: 177, distance: 10.8
click at [210, 177] on input "Copy - Promesas - COL - STARTER" at bounding box center [226, 176] width 157 height 11
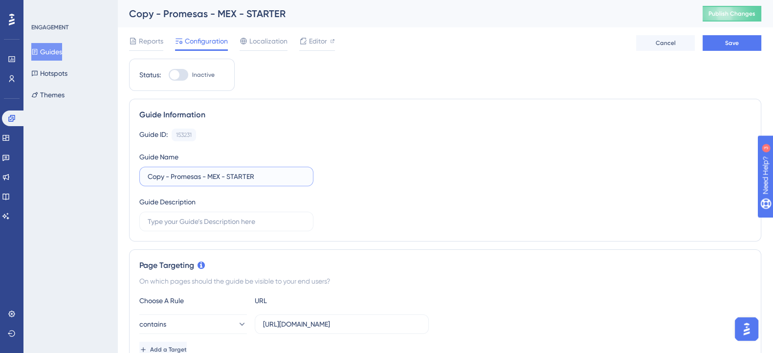
drag, startPoint x: 171, startPoint y: 176, endPoint x: 78, endPoint y: 170, distance: 93.1
type input "Promesas - MEX - STARTER"
click at [433, 140] on div "Guide ID: 153231 Copy" at bounding box center [444, 135] width 611 height 13
click at [726, 43] on span "Save" at bounding box center [732, 43] width 14 height 8
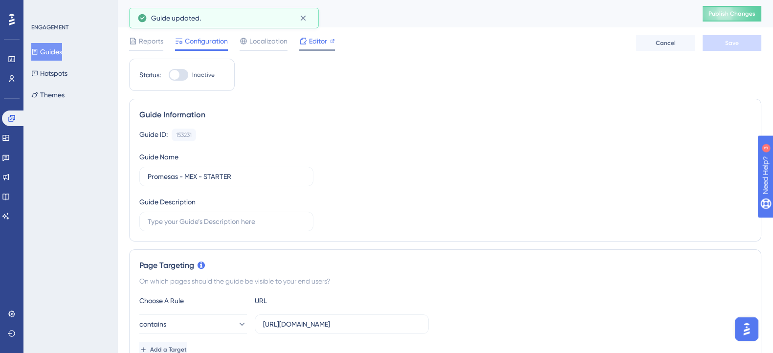
click at [330, 43] on icon at bounding box center [332, 41] width 5 height 5
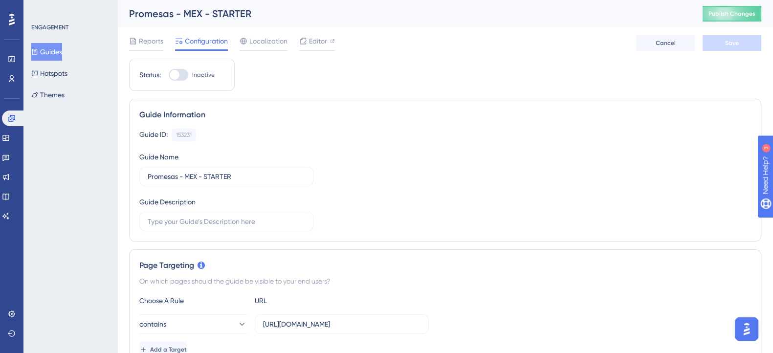
click at [61, 46] on button "Guides" at bounding box center [46, 52] width 31 height 18
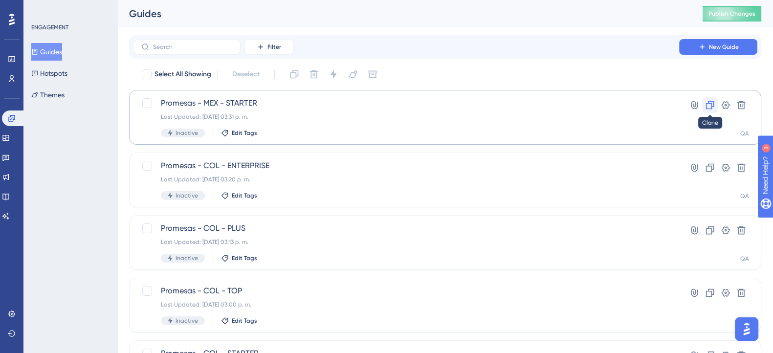
click at [706, 108] on icon at bounding box center [710, 105] width 8 height 8
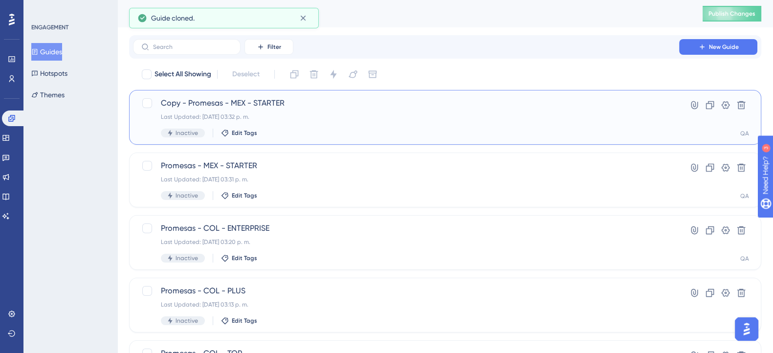
click at [354, 111] on div "Copy - Promesas - MEX - STARTER Last Updated: [DATE] 03:32 p. m. Inactive Edit …" at bounding box center [406, 117] width 490 height 40
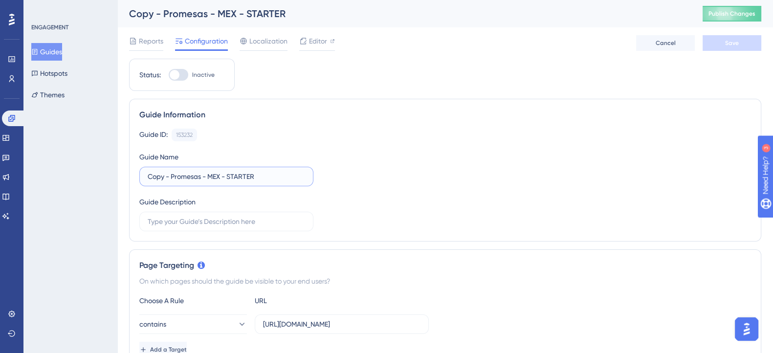
drag, startPoint x: 230, startPoint y: 177, endPoint x: 329, endPoint y: 172, distance: 99.8
click at [329, 172] on div "Guide ID: 153232 Copy Guide Name Copy - Promesas - MEX - STARTER Guide Descript…" at bounding box center [444, 180] width 611 height 103
type input "Copy - Promesas - MEX - TOP"
click at [561, 228] on div "Guide ID: 153232 Copy Guide Name Copy - Promesas - MEX - TOP Guide Description" at bounding box center [444, 180] width 611 height 103
